Goal: Information Seeking & Learning: Check status

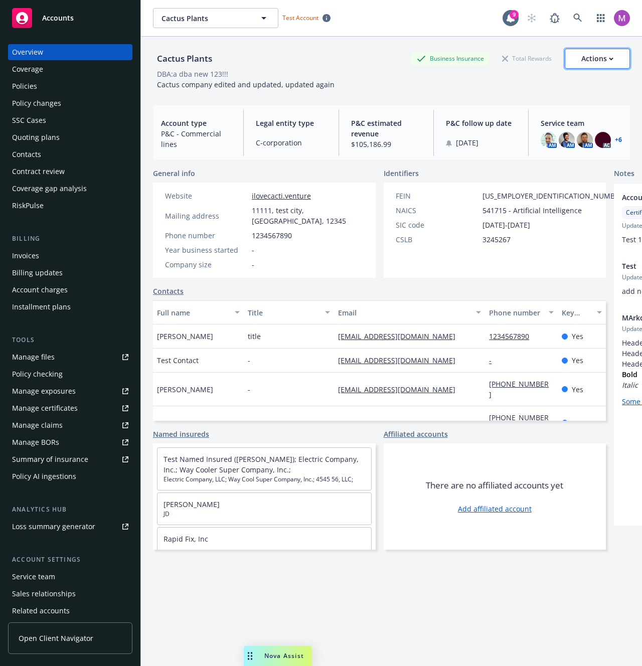
click at [569, 55] on button "Actions" at bounding box center [596, 59] width 65 height 20
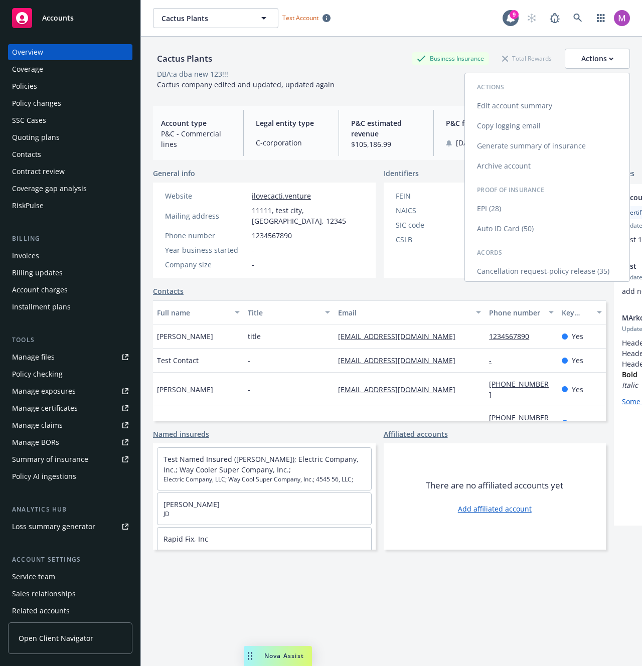
click at [547, 102] on body "Accounts Overview Coverage Policies Policy changes SSC Cases Quoting plans Cont…" at bounding box center [321, 333] width 642 height 666
click at [501, 109] on link "Edit account summary" at bounding box center [547, 106] width 164 height 20
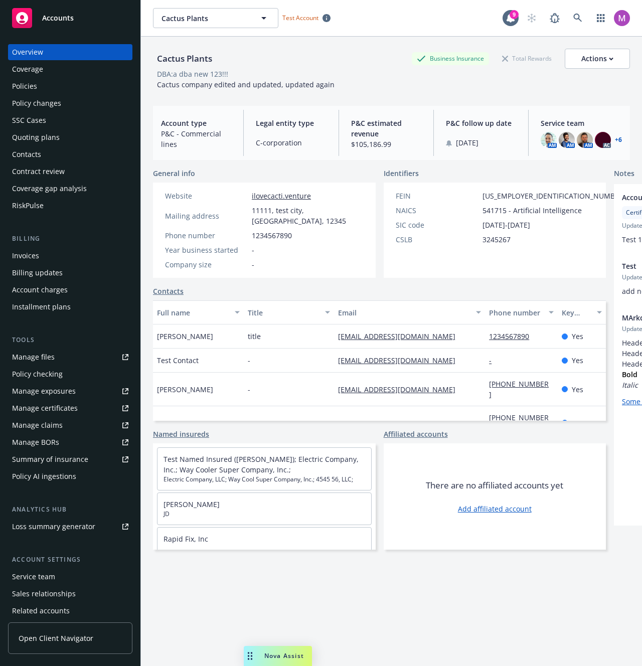
select select "US"
select select "C-corporation"
select select "CO"
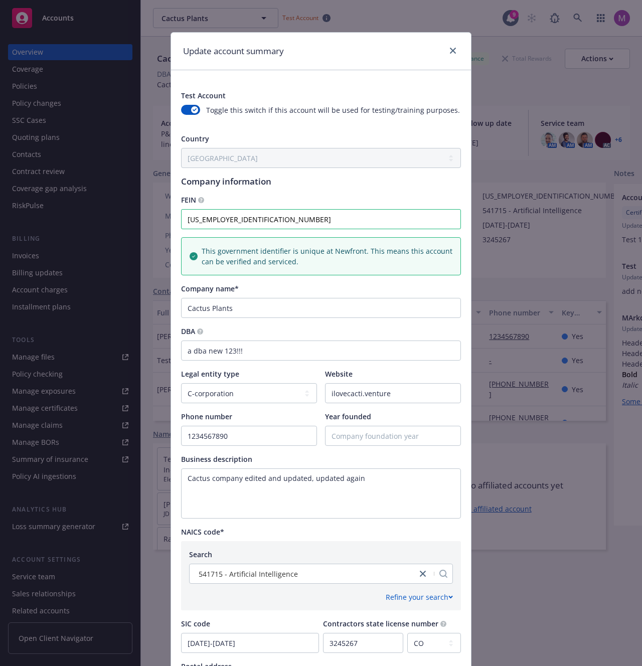
click at [248, 53] on h1 "Update account summary" at bounding box center [233, 51] width 101 height 13
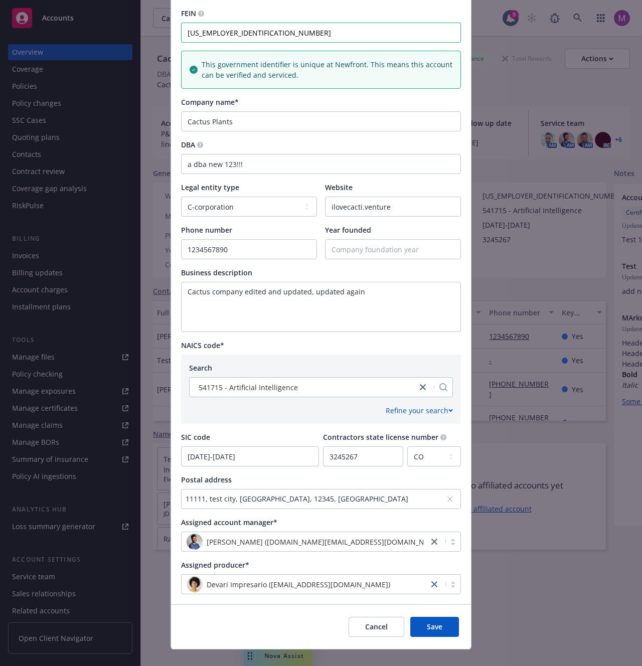
scroll to position [202, 0]
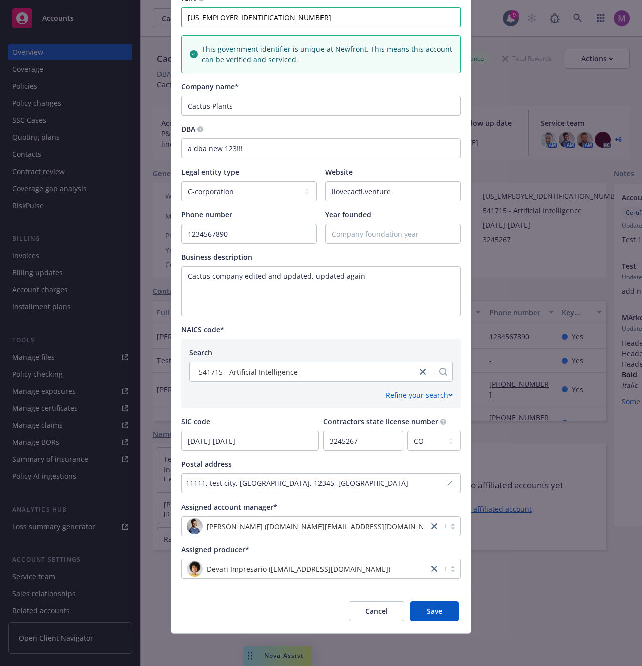
click at [449, 339] on div "Search 541715 - Artificial Intelligence Refine your search 2-digit sub-category…" at bounding box center [321, 373] width 280 height 69
click at [483, 328] on div "Update account summary Test Account Toggle this switch if this account will be …" at bounding box center [321, 333] width 642 height 666
click at [484, 329] on div "Update account summary Test Account Toggle this switch if this account will be …" at bounding box center [321, 333] width 642 height 666
drag, startPoint x: 484, startPoint y: 329, endPoint x: 479, endPoint y: 330, distance: 5.6
click at [483, 329] on div "Update account summary Test Account Toggle this switch if this account will be …" at bounding box center [321, 333] width 642 height 666
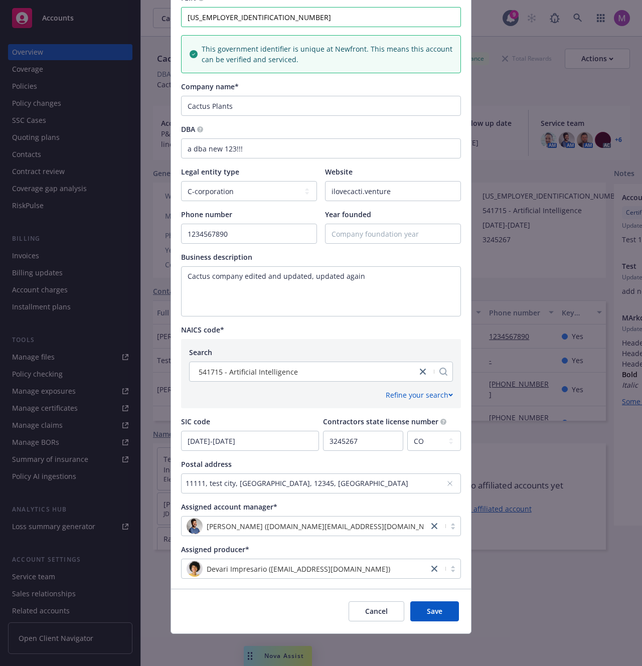
click at [558, 259] on div "Update account summary Test Account Toggle this switch if this account will be …" at bounding box center [321, 333] width 642 height 666
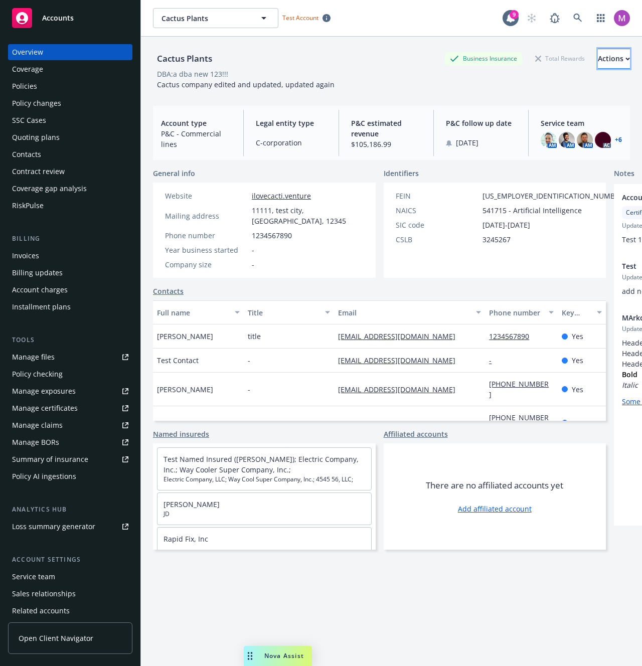
click at [598, 60] on div "Actions" at bounding box center [614, 58] width 32 height 19
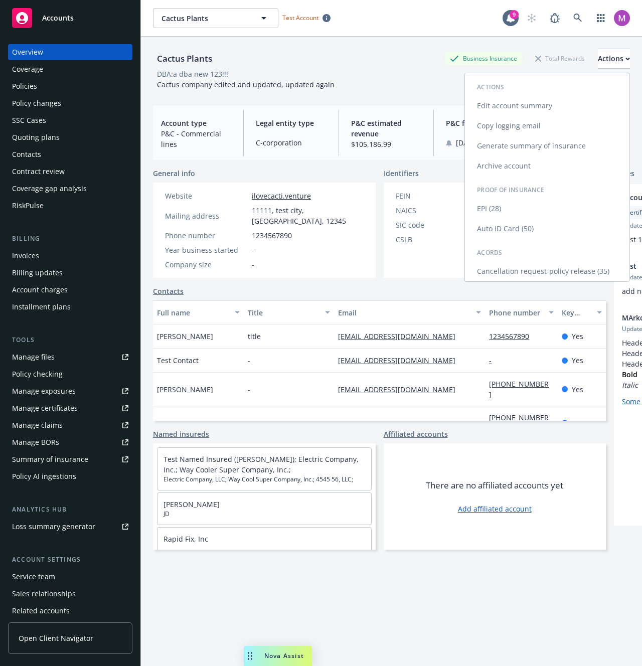
click at [541, 103] on link "Edit account summary" at bounding box center [547, 106] width 164 height 20
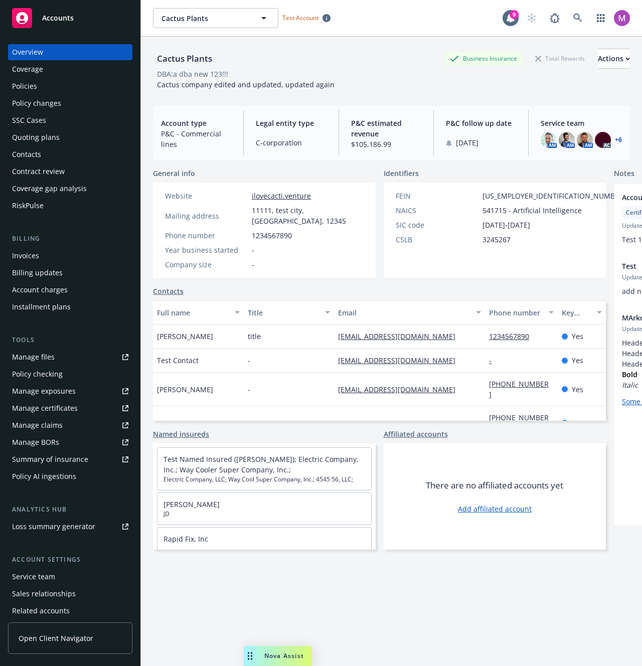
click at [541, 103] on link "Edit account summary" at bounding box center [547, 106] width 164 height 20
click at [366, 289] on div "Contacts" at bounding box center [379, 291] width 453 height 11
click at [47, 254] on div "Invoices" at bounding box center [70, 256] width 116 height 16
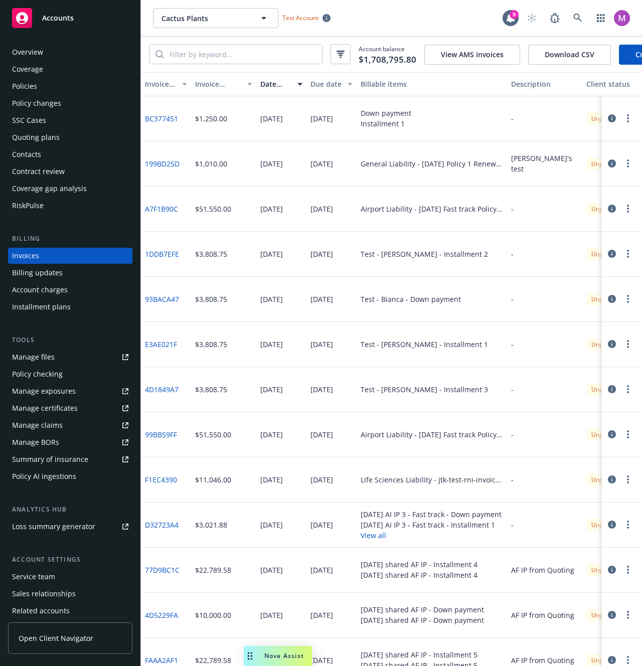
click at [49, 97] on div "Policy changes" at bounding box center [36, 103] width 49 height 16
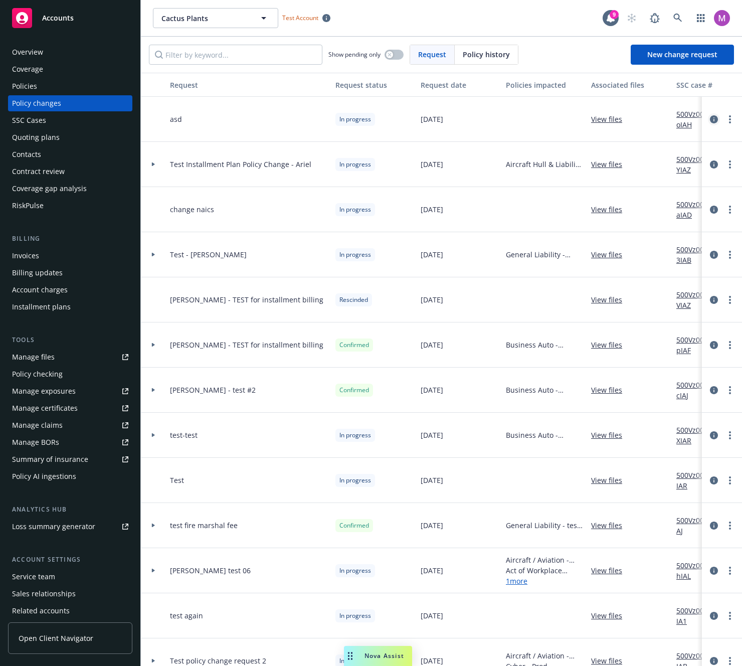
click at [641, 117] on icon "circleInformation" at bounding box center [714, 119] width 8 height 8
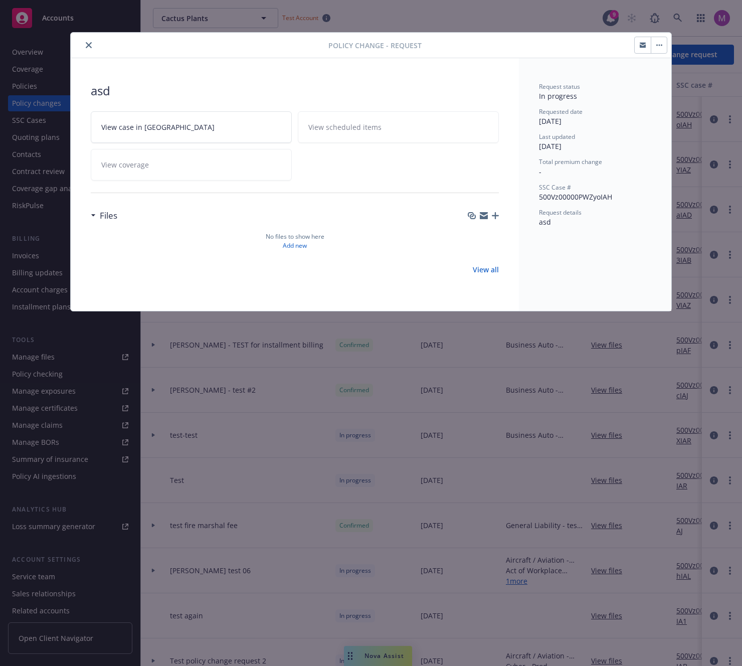
click at [641, 43] on button "button" at bounding box center [659, 45] width 16 height 16
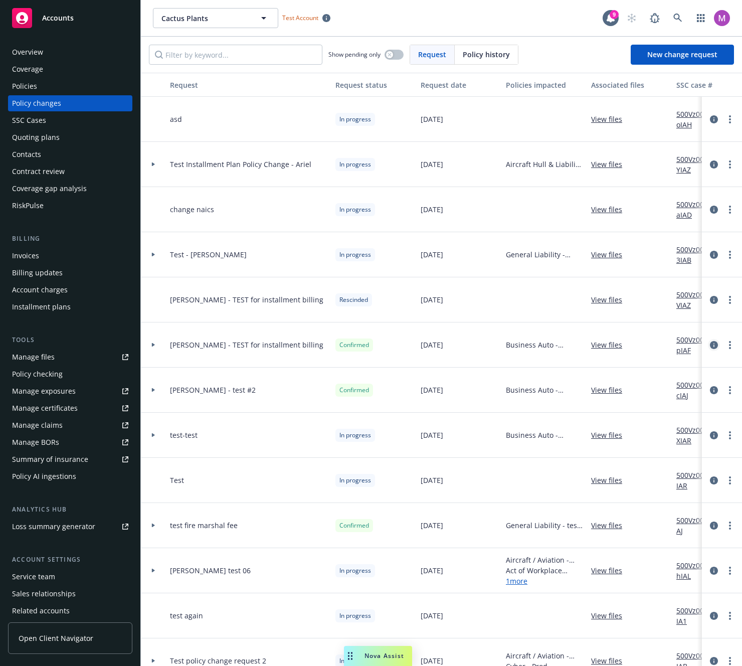
click at [641, 348] on icon "circleInformation" at bounding box center [714, 345] width 8 height 8
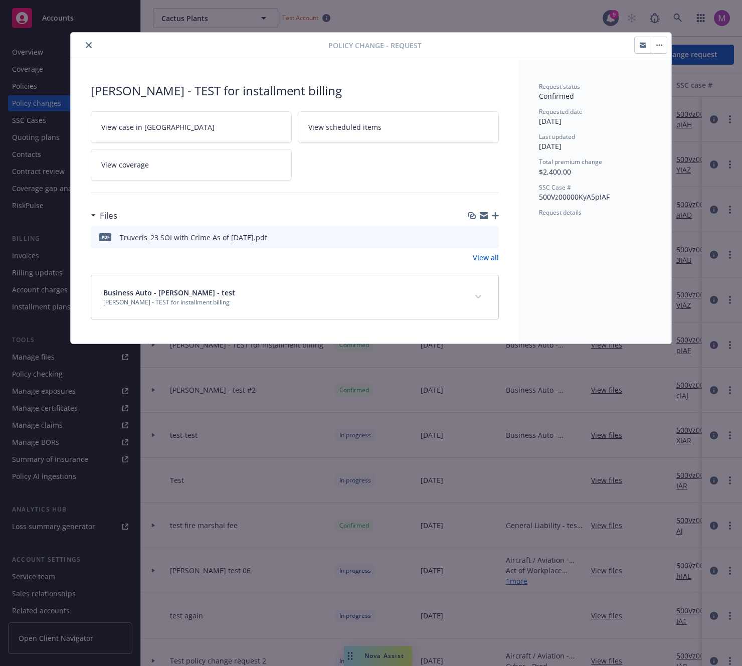
click at [641, 47] on button "button" at bounding box center [659, 45] width 16 height 16
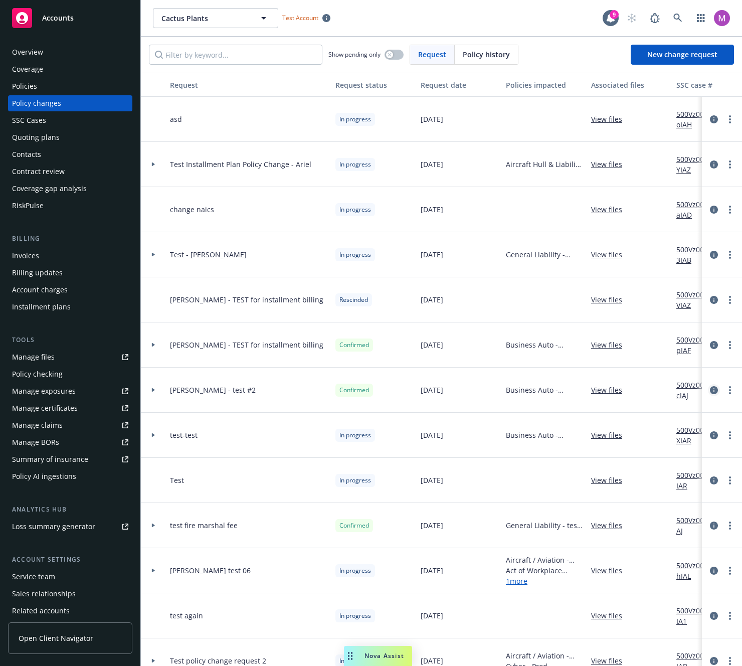
click at [641, 387] on icon "circleInformation" at bounding box center [714, 390] width 8 height 8
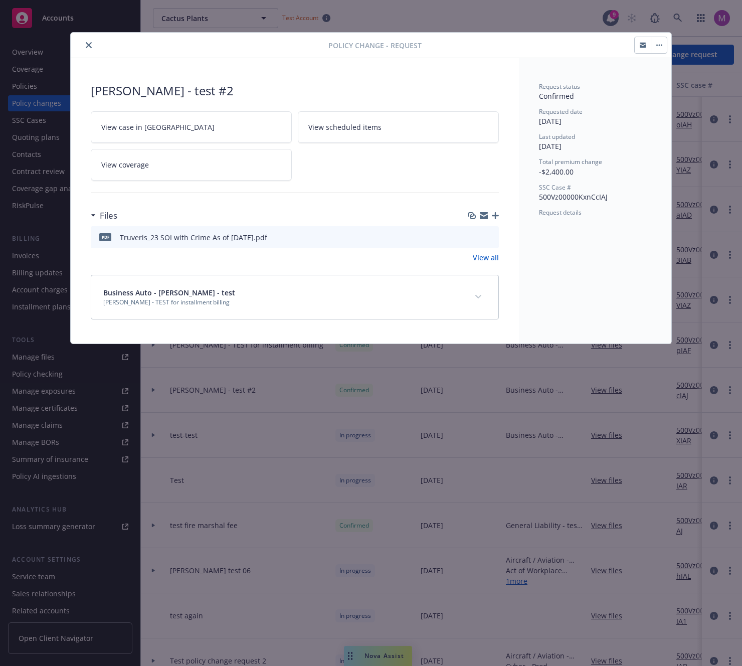
click at [641, 46] on icon "button" at bounding box center [659, 45] width 6 height 2
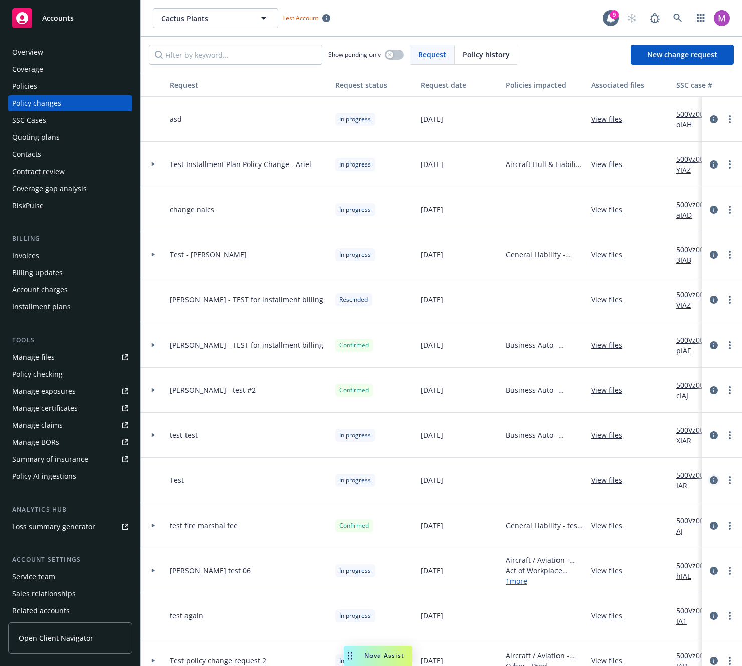
click at [641, 479] on icon "circleInformation" at bounding box center [714, 480] width 8 height 8
click at [641, 441] on div at bounding box center [722, 435] width 40 height 45
click at [150, 439] on div at bounding box center [153, 435] width 25 height 45
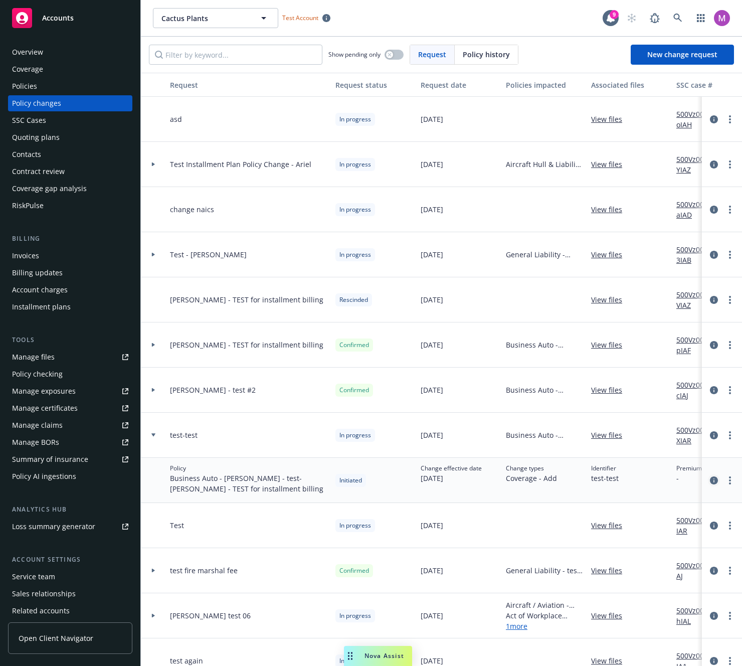
click at [641, 482] on icon "circleInformation" at bounding box center [714, 480] width 8 height 8
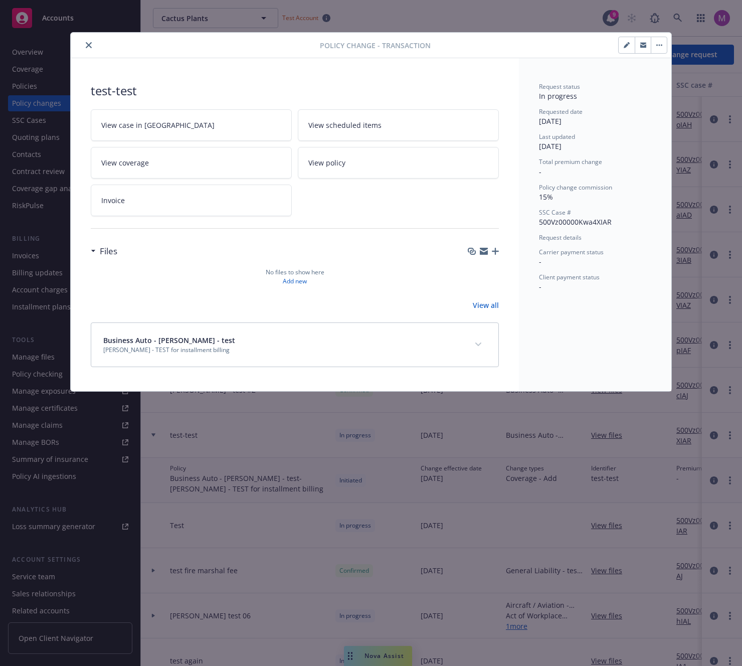
click at [641, 48] on button "button" at bounding box center [659, 45] width 16 height 16
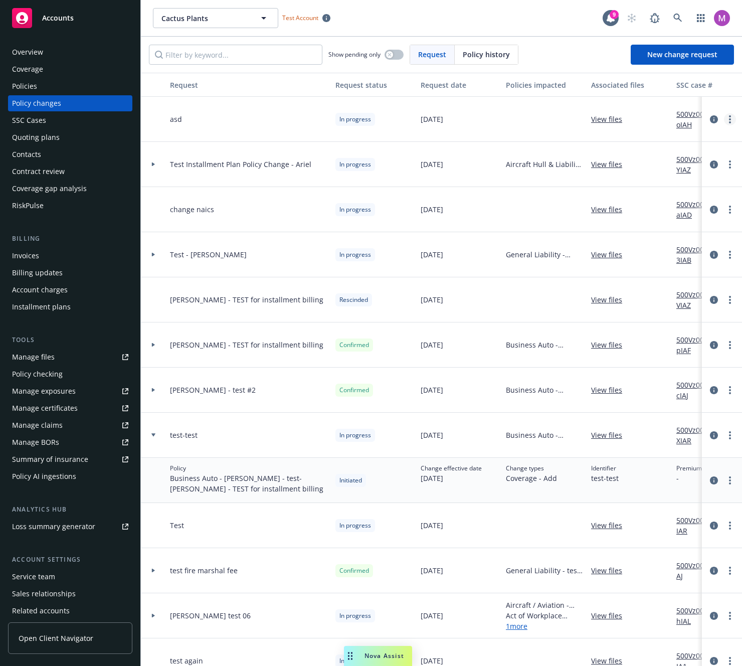
click at [641, 123] on link "more" at bounding box center [730, 119] width 12 height 12
click at [213, 139] on div "asd" at bounding box center [248, 119] width 165 height 45
click at [156, 163] on div at bounding box center [153, 164] width 17 height 4
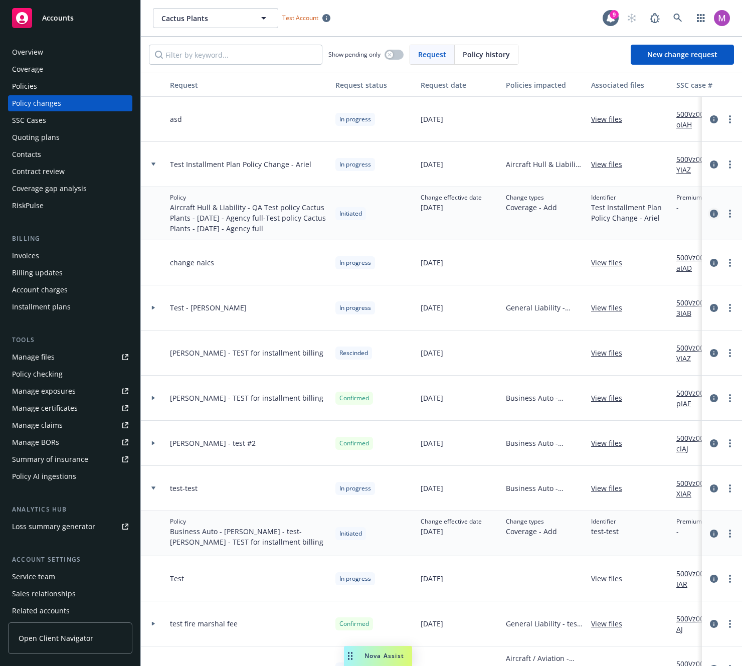
click at [641, 215] on icon "circleInformation" at bounding box center [714, 214] width 8 height 8
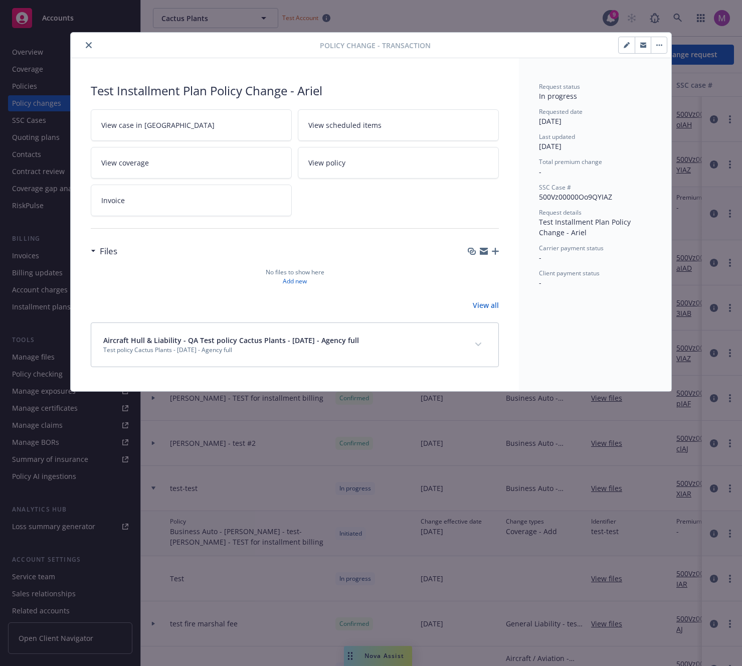
click at [641, 52] on button "button" at bounding box center [659, 45] width 16 height 16
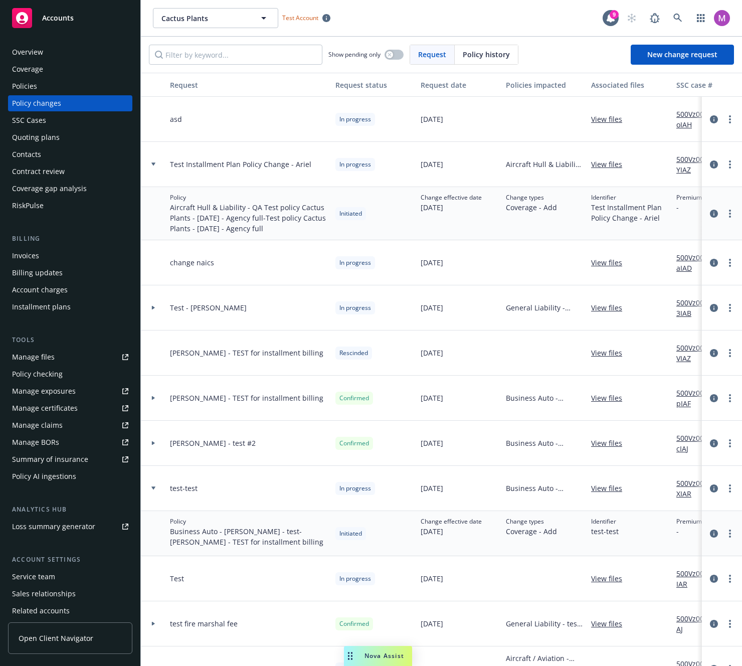
click at [152, 305] on div at bounding box center [153, 307] width 25 height 45
click at [154, 306] on icon at bounding box center [153, 308] width 4 height 4
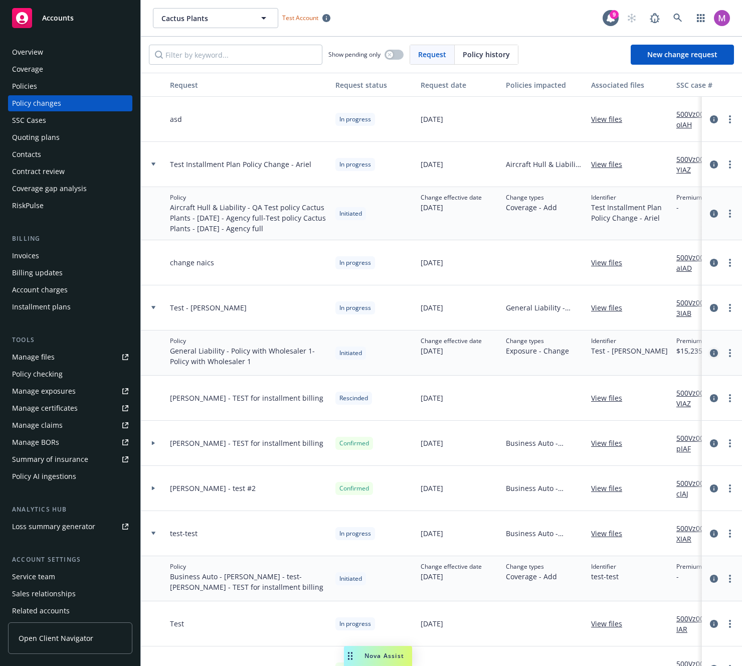
click at [641, 354] on link "circleInformation" at bounding box center [714, 353] width 12 height 12
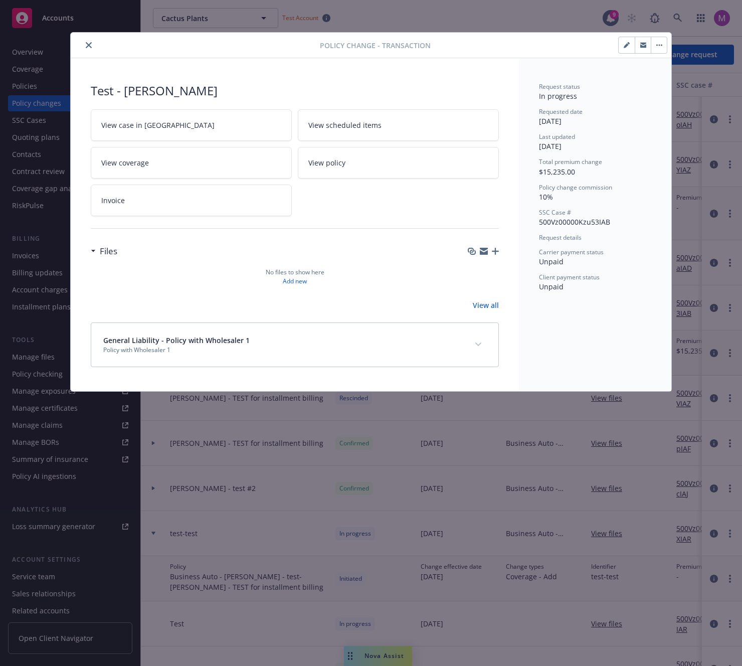
click at [641, 49] on button "button" at bounding box center [659, 45] width 16 height 16
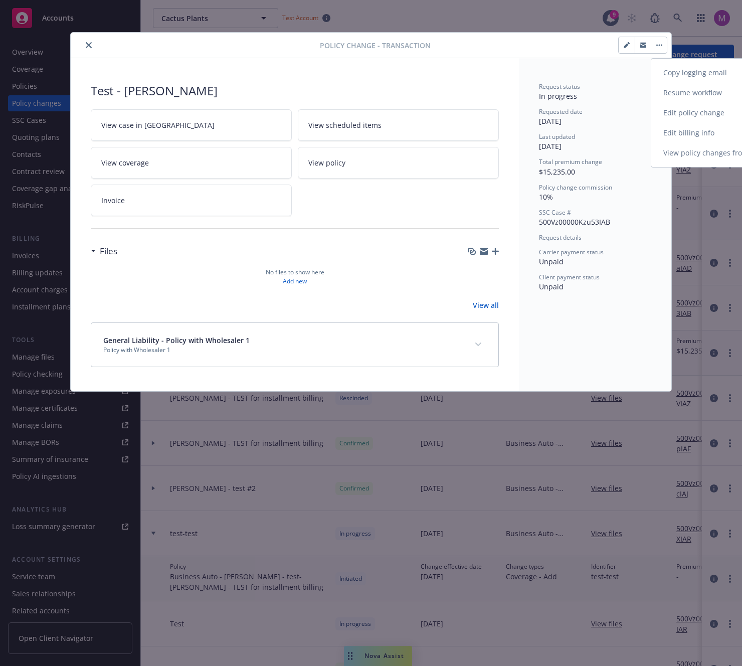
click at [641, 107] on link "Edit policy change" at bounding box center [737, 113] width 172 height 20
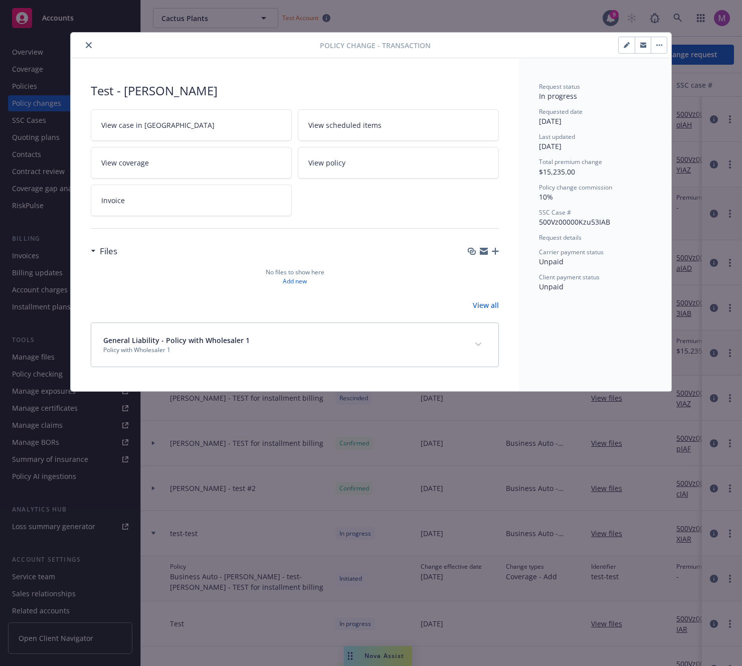
click at [641, 107] on link "Edit policy change" at bounding box center [737, 114] width 172 height 20
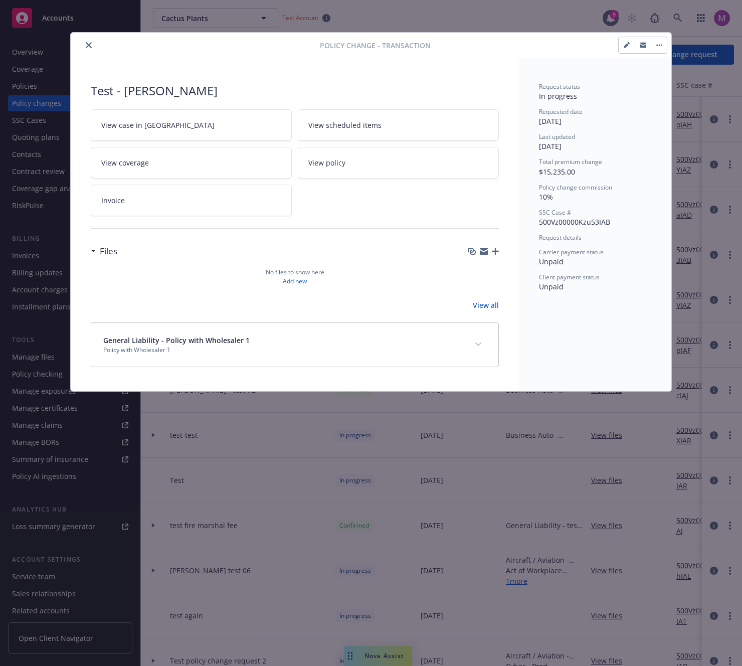
click at [641, 39] on button "button" at bounding box center [659, 45] width 16 height 16
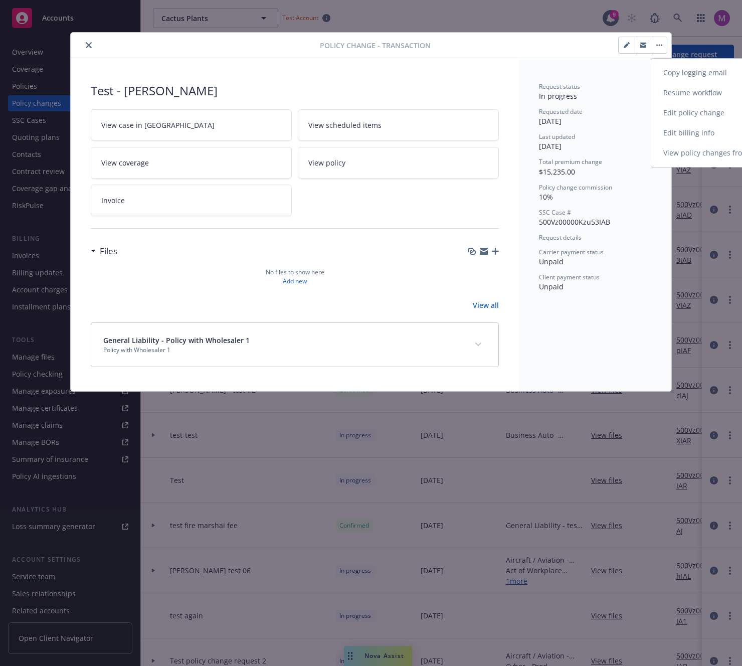
click at [641, 125] on link "Edit billing info" at bounding box center [737, 133] width 172 height 20
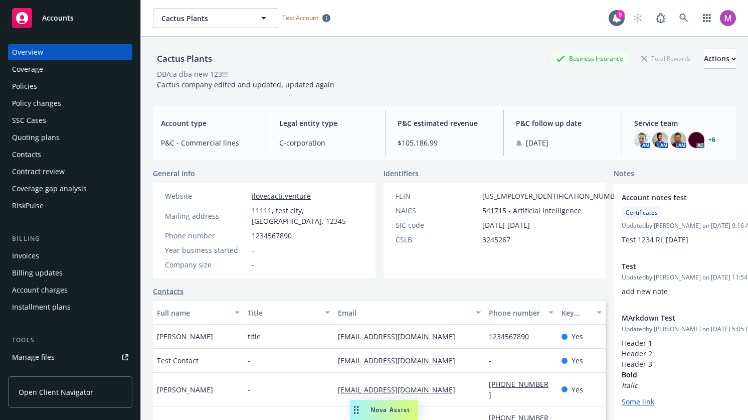
click at [34, 250] on div "Invoices" at bounding box center [25, 256] width 27 height 16
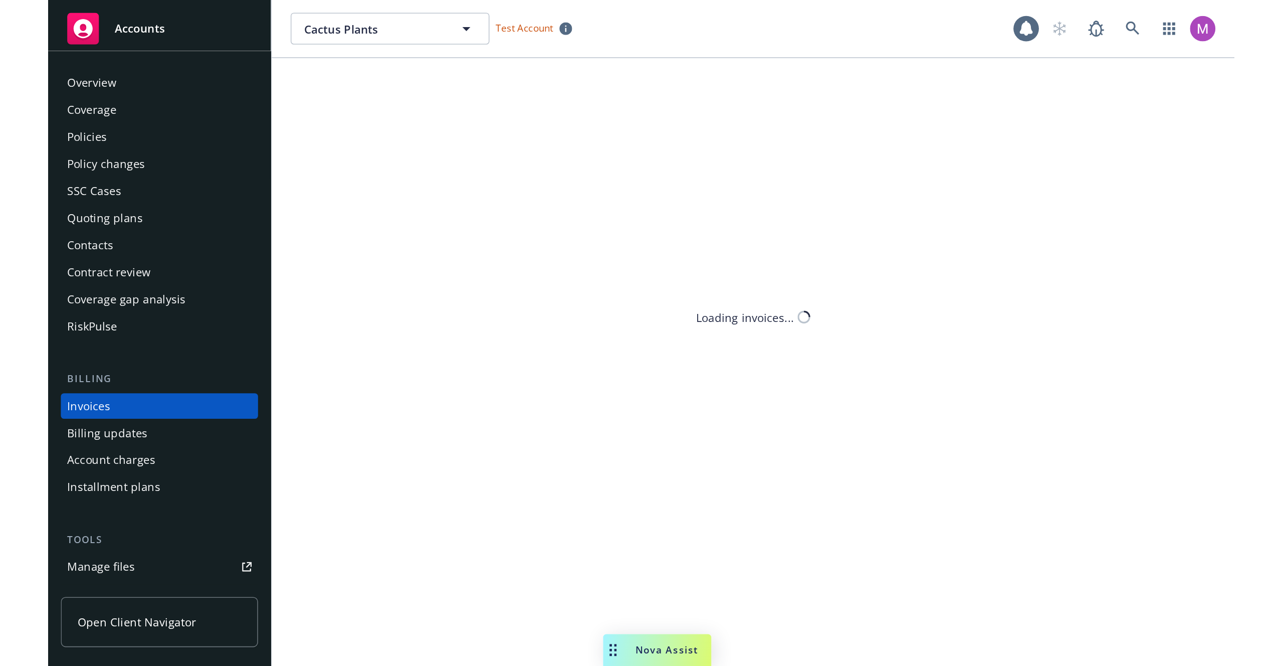
scroll to position [30, 0]
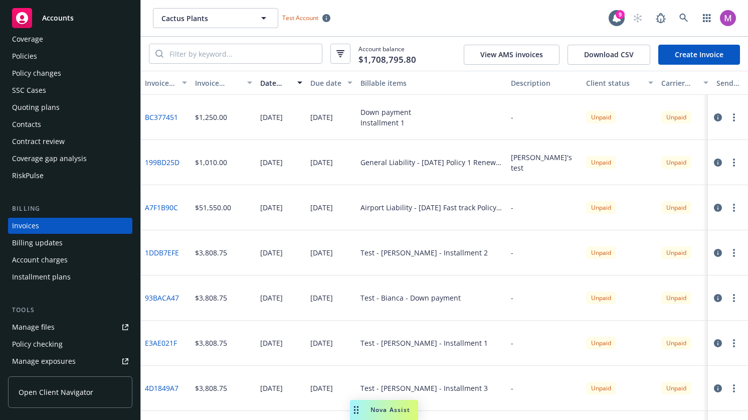
click at [714, 207] on icon "button" at bounding box center [718, 208] width 8 height 8
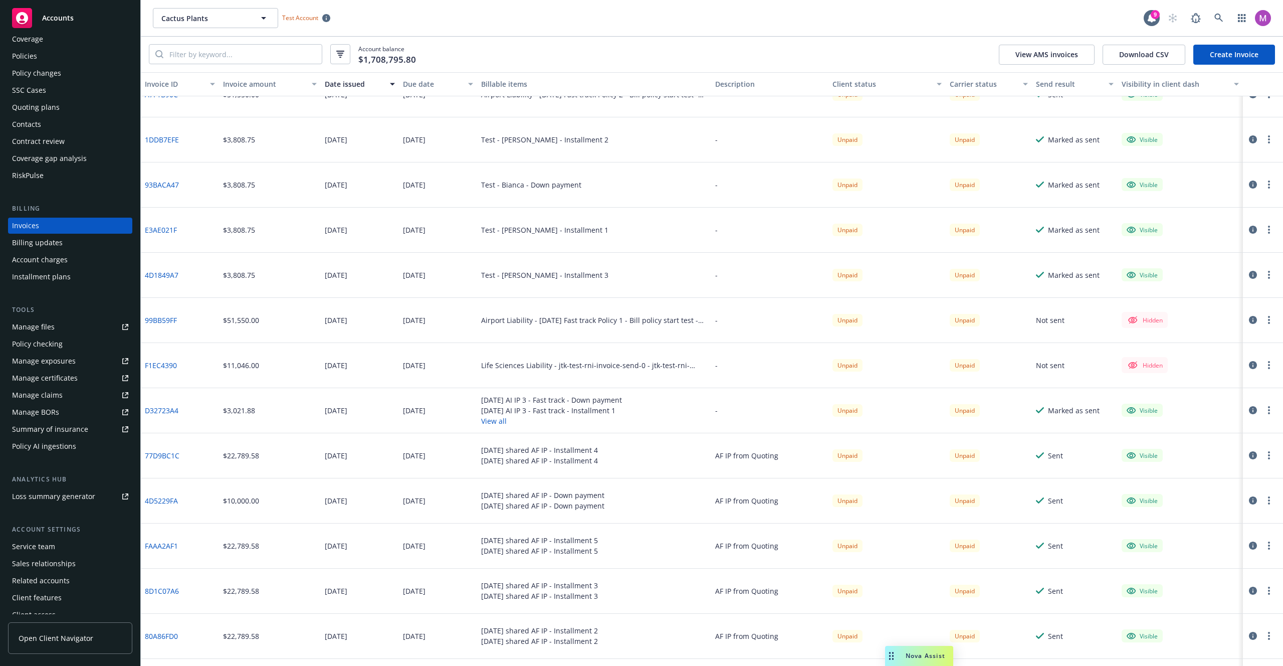
scroll to position [204, 0]
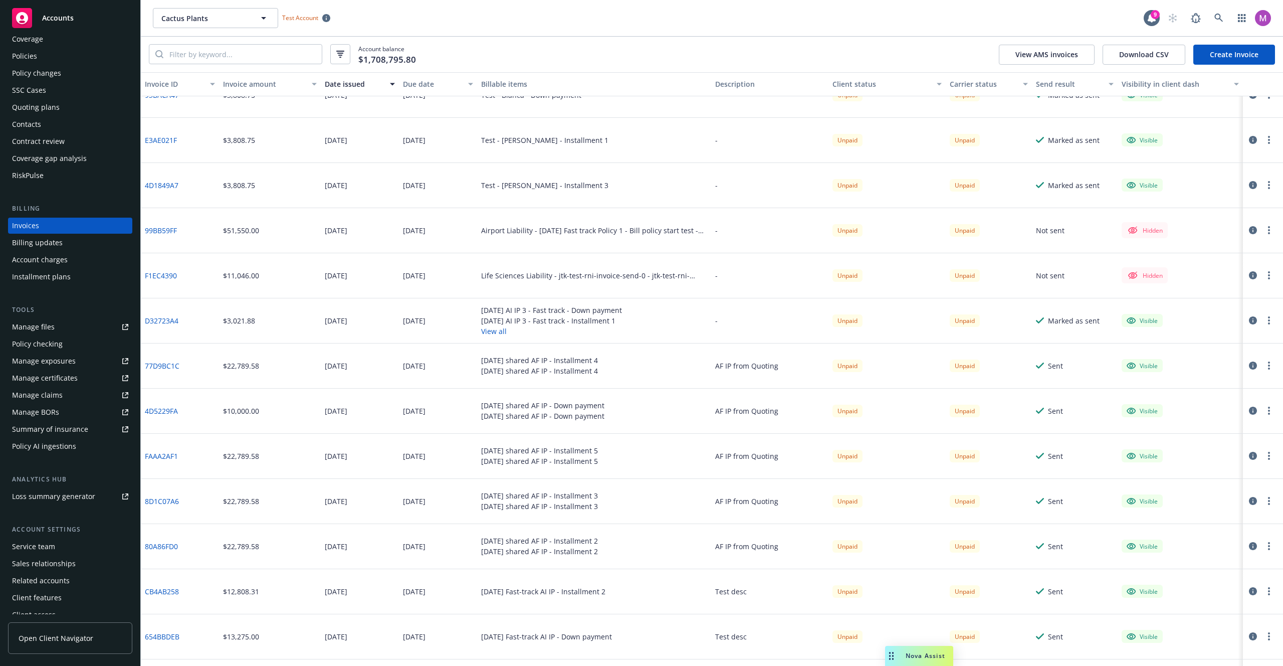
click at [757, 407] on icon "button" at bounding box center [1253, 411] width 8 height 8
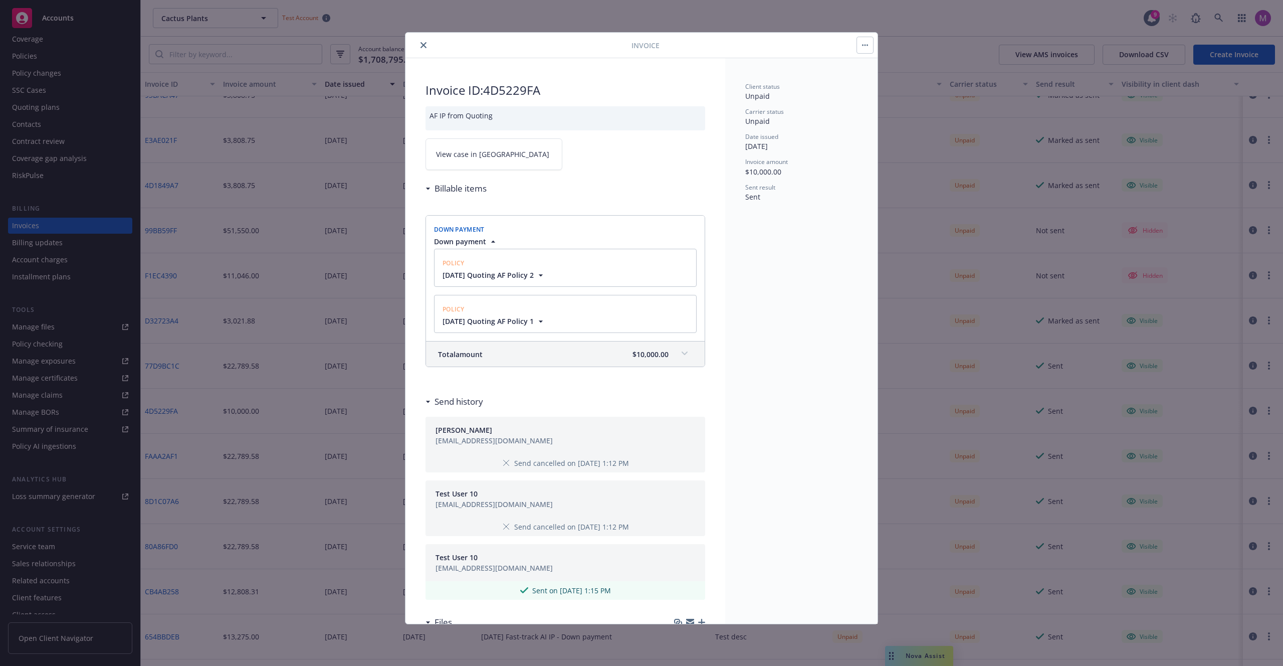
click at [581, 320] on div "Feb 28 Quoting AF Policy 1" at bounding box center [566, 321] width 250 height 11
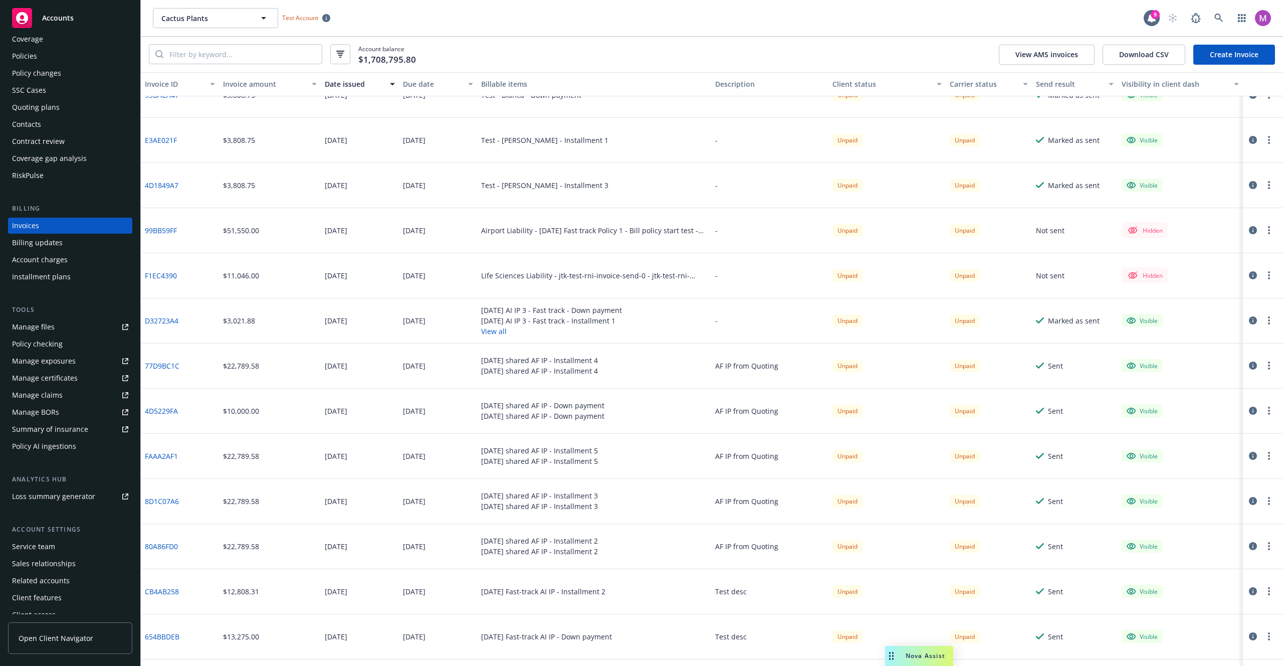
click at [757, 429] on icon "button" at bounding box center [1253, 546] width 8 height 8
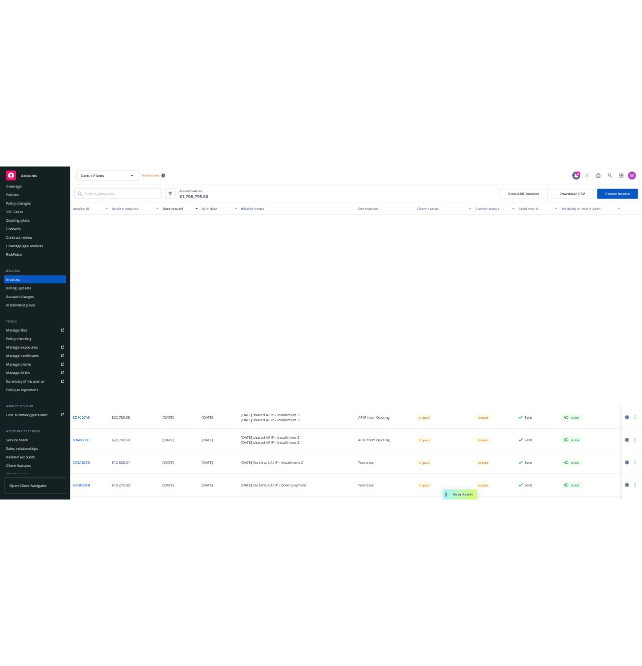
scroll to position [738, 0]
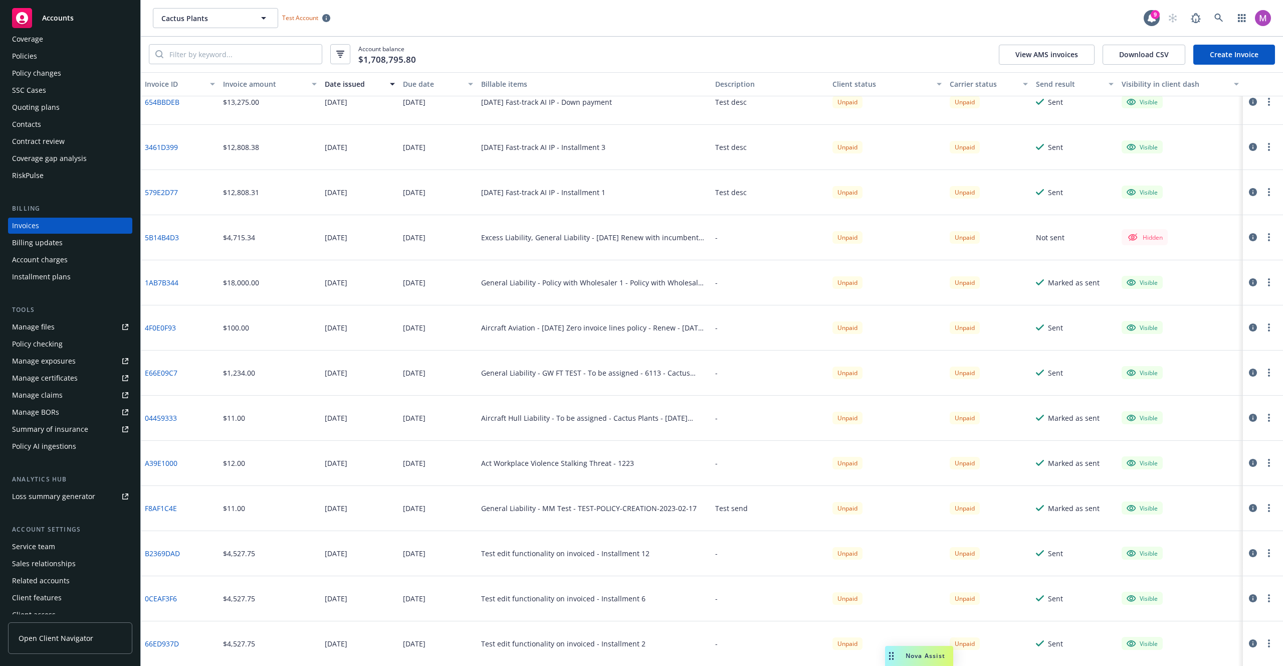
click at [757, 429] on icon "button" at bounding box center [1253, 598] width 8 height 8
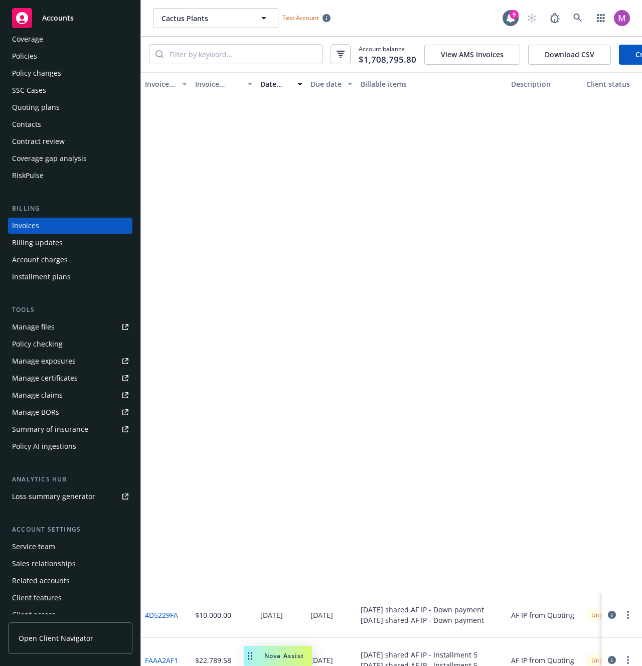
scroll to position [551, 0]
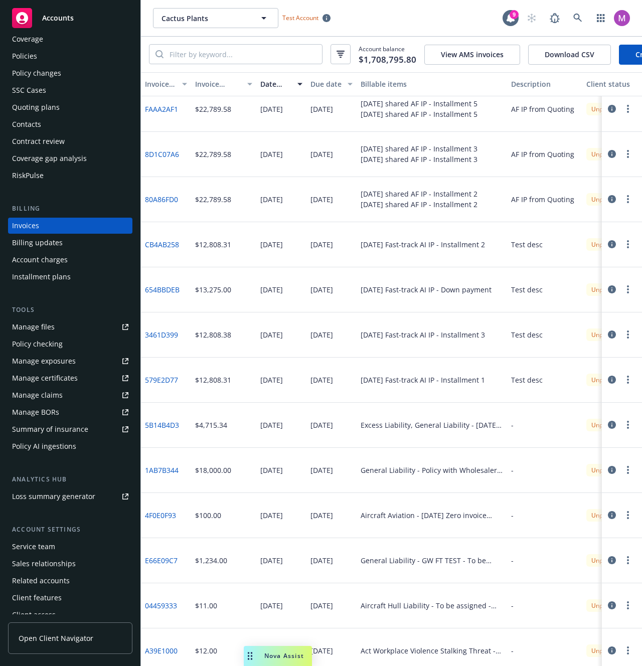
click at [608, 203] on icon "button" at bounding box center [612, 199] width 8 height 8
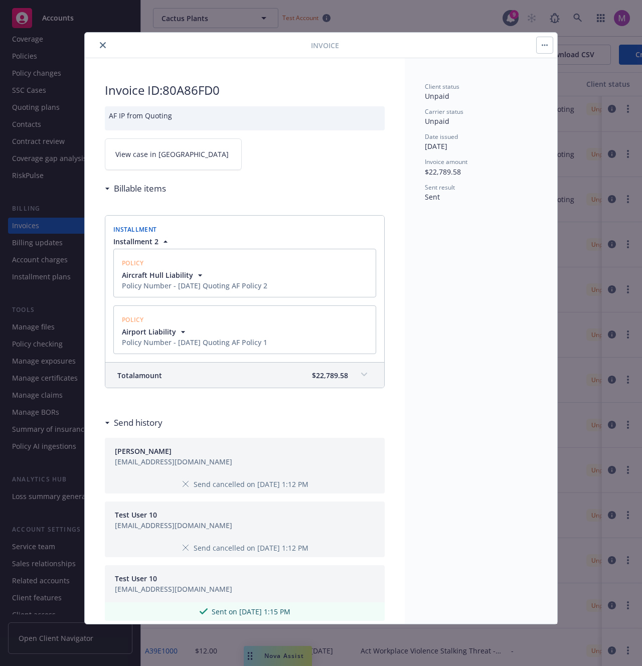
click at [586, 195] on div "Invoice Invoice ID: 80A86FD0 AF IP from Quoting View case in SSC Billable items…" at bounding box center [321, 333] width 642 height 666
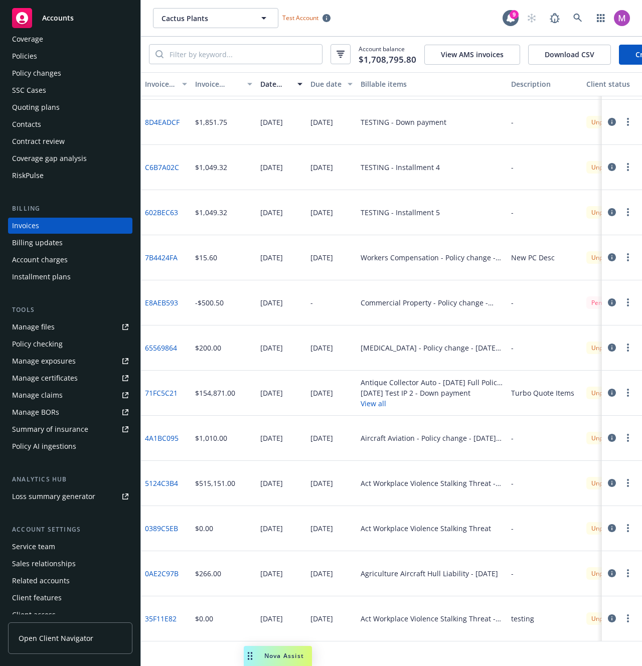
scroll to position [2021, 0]
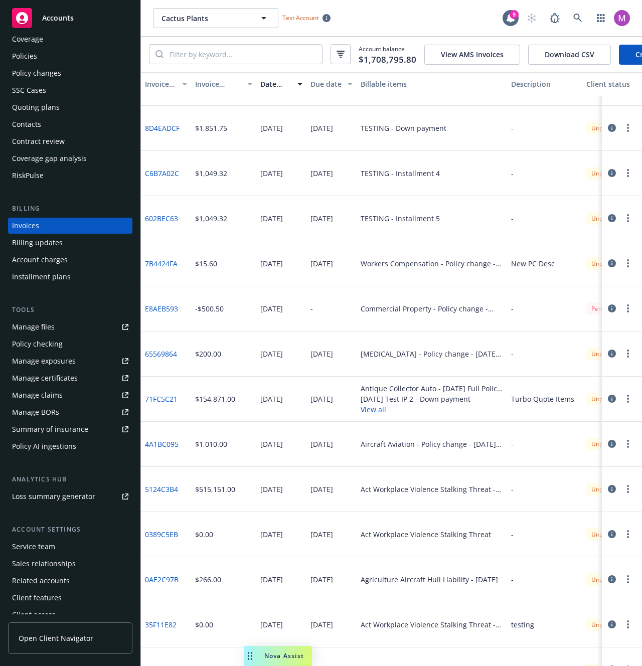
click at [608, 403] on icon "button" at bounding box center [612, 398] width 8 height 8
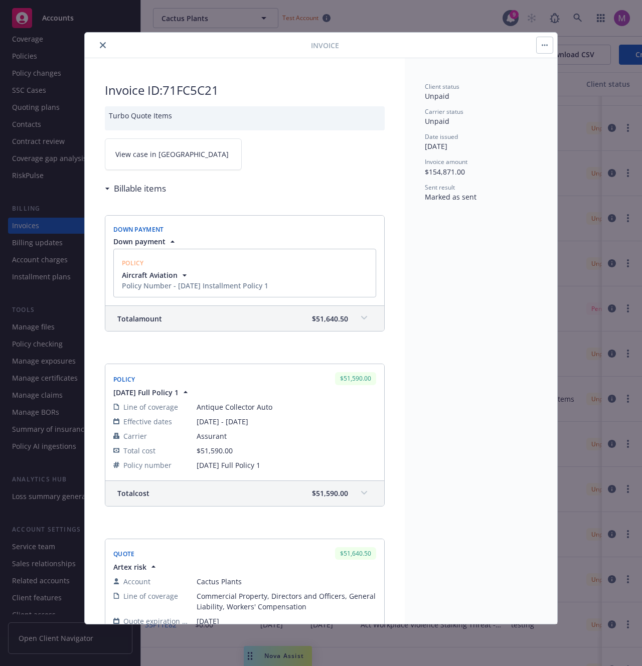
click at [350, 327] on div "Total amount $51,640.50" at bounding box center [244, 318] width 279 height 25
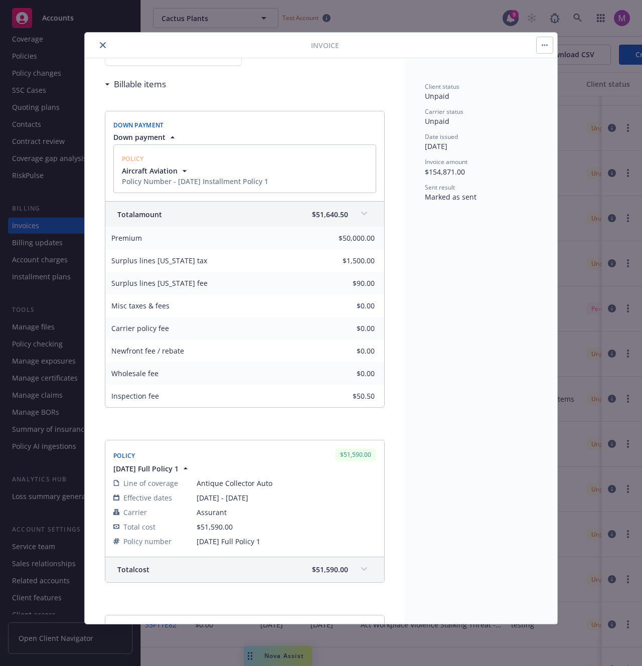
scroll to position [98, 0]
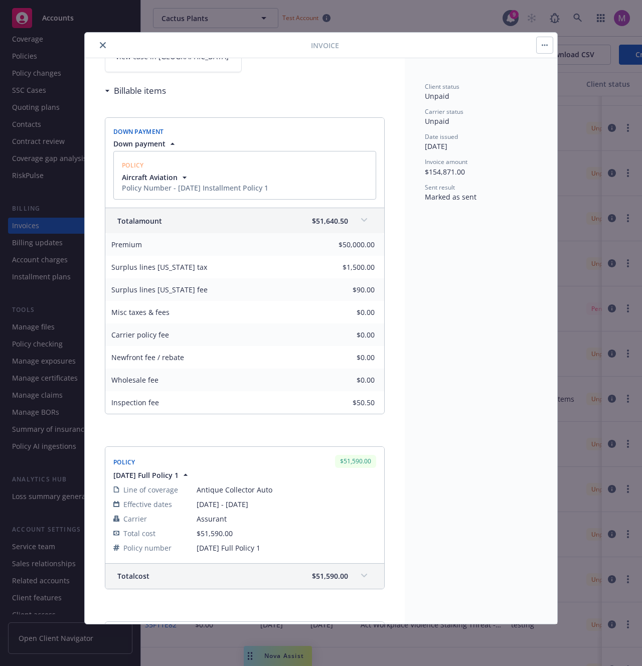
click at [532, 429] on div "Client status Unpaid Carrier status Unpaid Date issued 08/02/2024 Invoice amoun…" at bounding box center [481, 340] width 152 height 565
click at [582, 429] on div "Invoice Invoice ID: 71FC5C21 Turbo Quote Items View case in SSC Billable items …" at bounding box center [321, 333] width 642 height 666
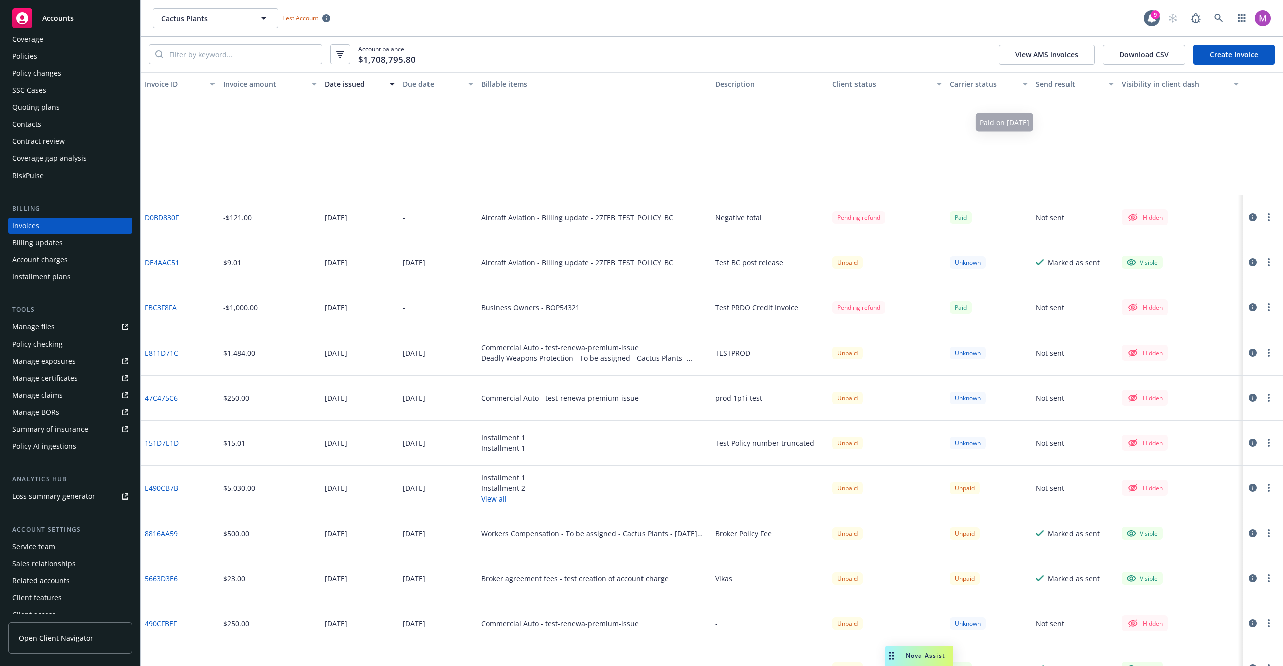
scroll to position [6537, 0]
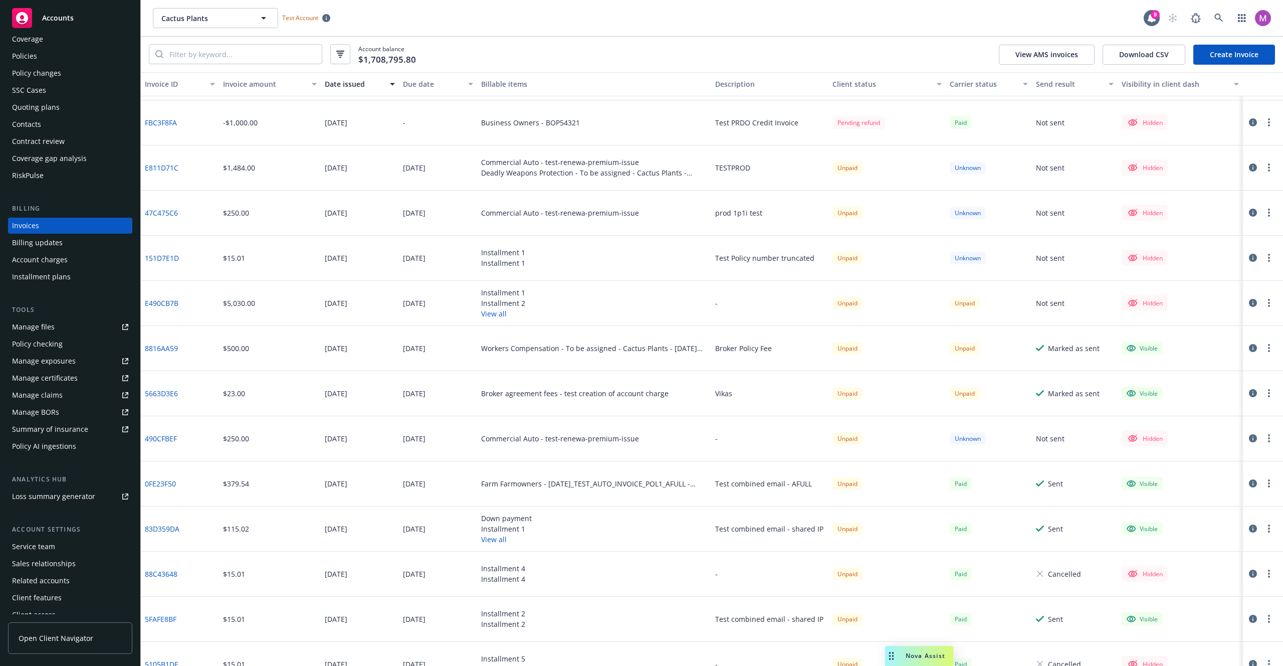
click at [757, 429] on icon "button" at bounding box center [1253, 573] width 8 height 8
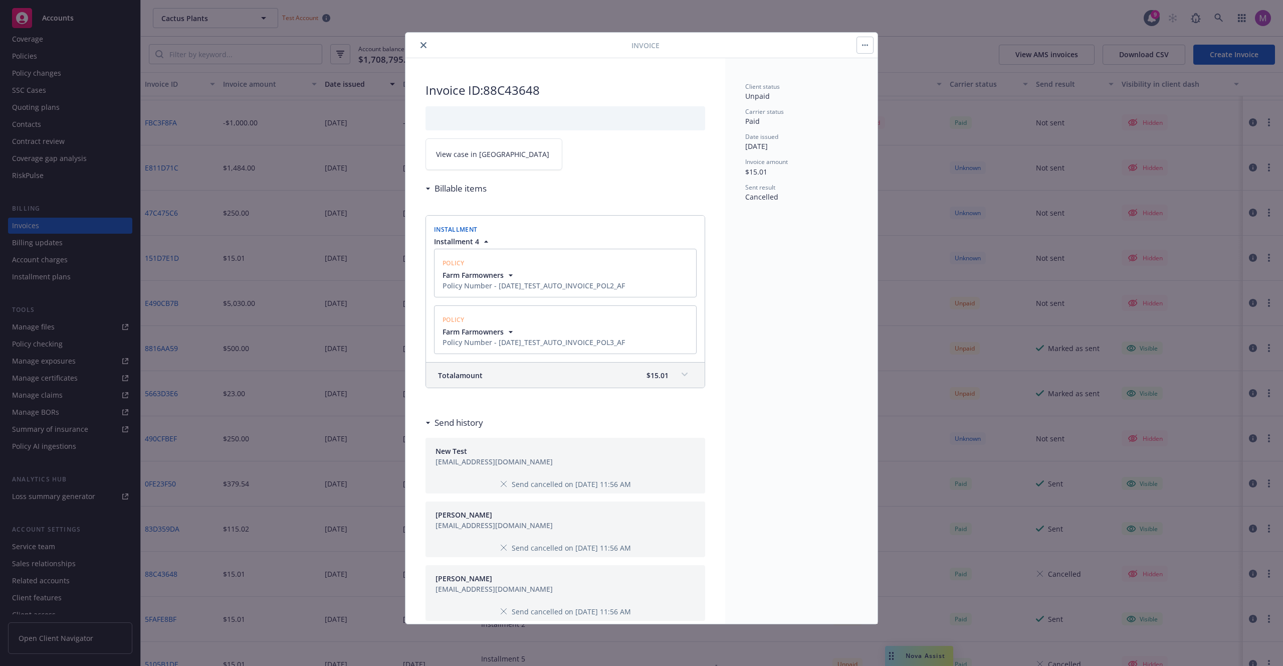
click at [569, 335] on span "Farm Farmowners" at bounding box center [534, 331] width 182 height 11
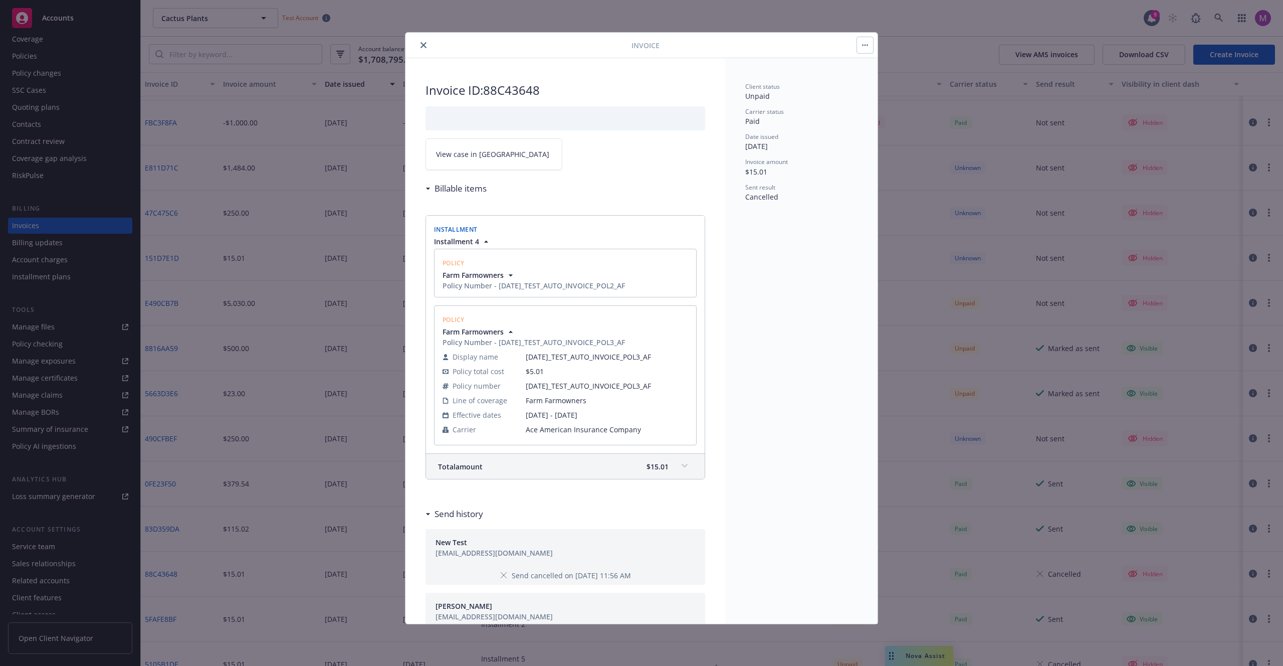
click at [658, 429] on div "Total amount $15.01" at bounding box center [565, 466] width 279 height 25
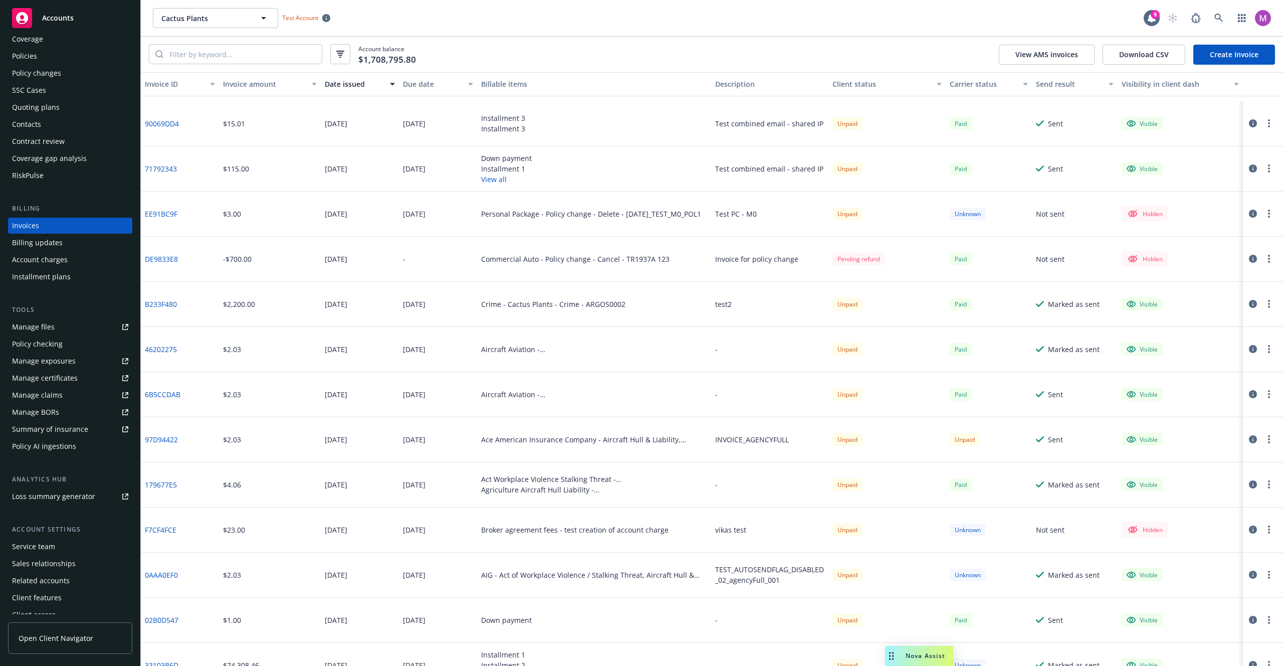
scroll to position [7289, 0]
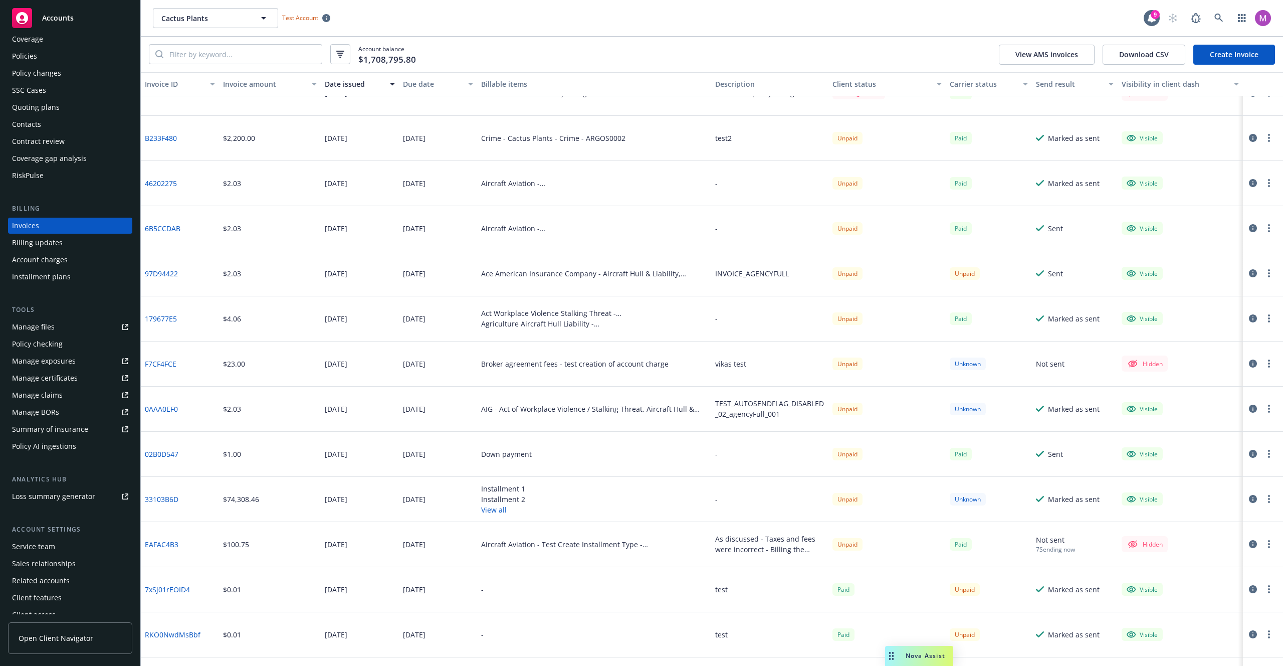
click at [757, 429] on icon "button" at bounding box center [1253, 454] width 8 height 8
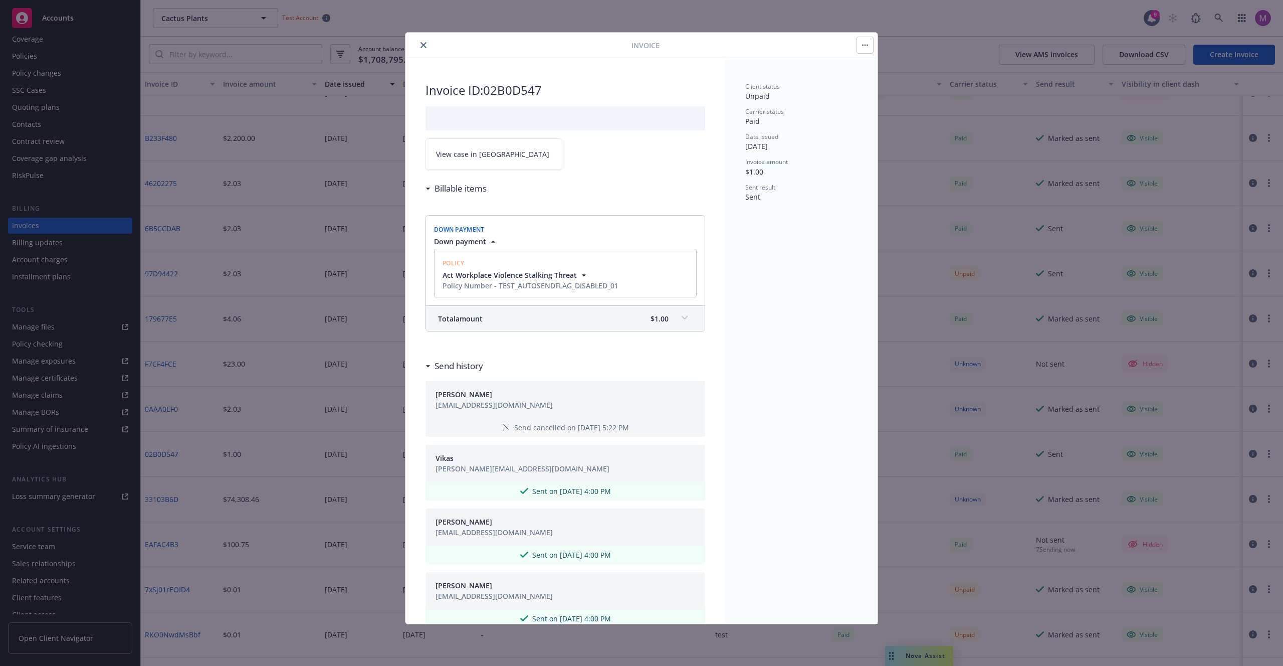
scroll to position [301, 0]
